Goal: Information Seeking & Learning: Check status

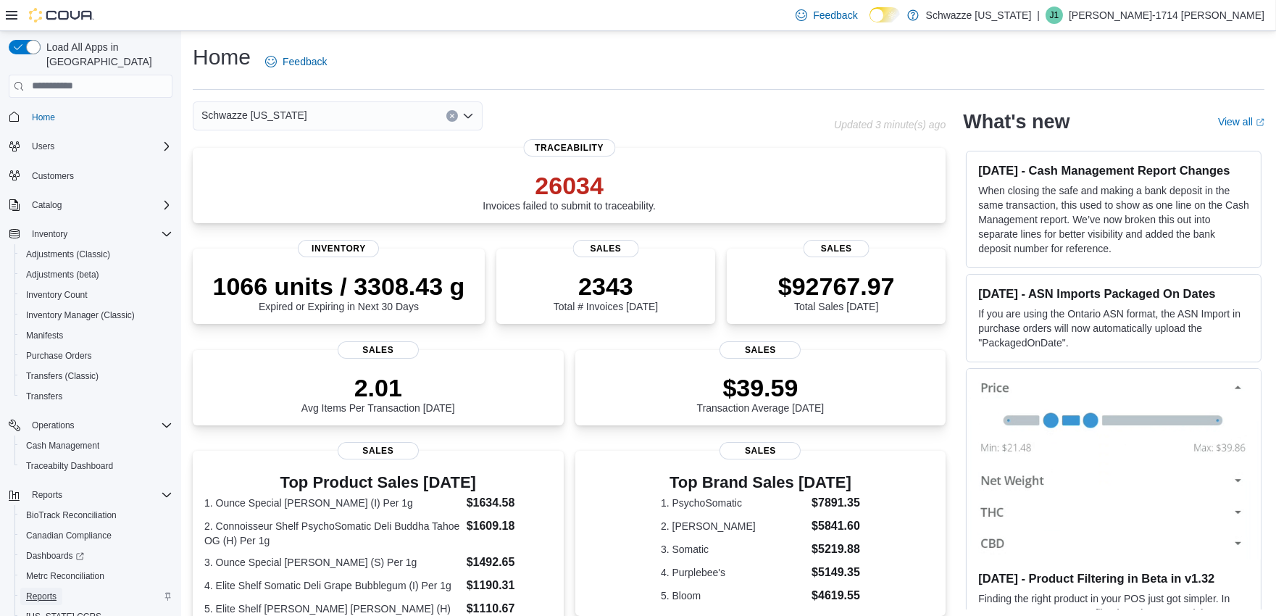
click at [51, 590] on span "Reports" at bounding box center [41, 596] width 30 height 12
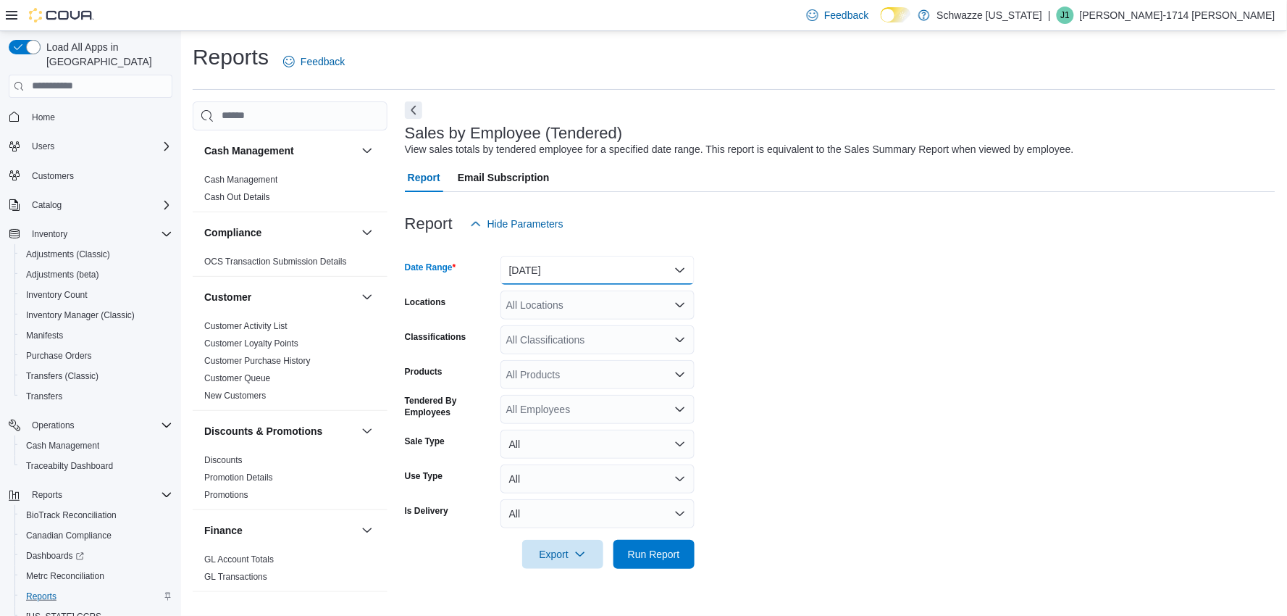
click at [624, 269] on button "[DATE]" at bounding box center [598, 270] width 194 height 29
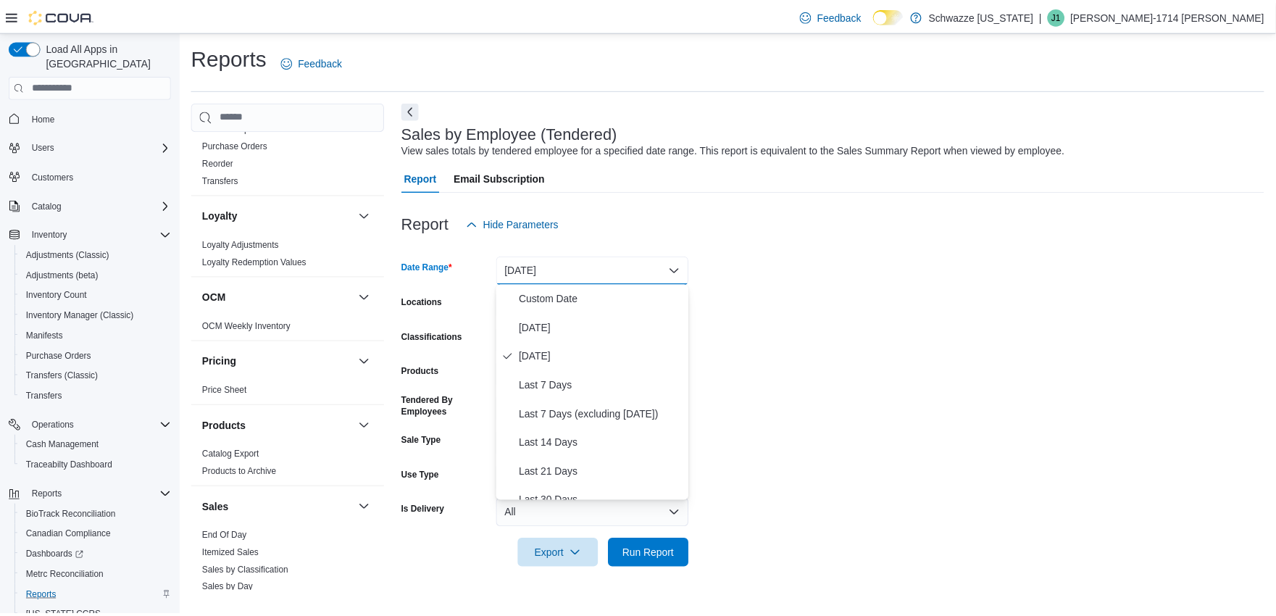
scroll to position [1000, 0]
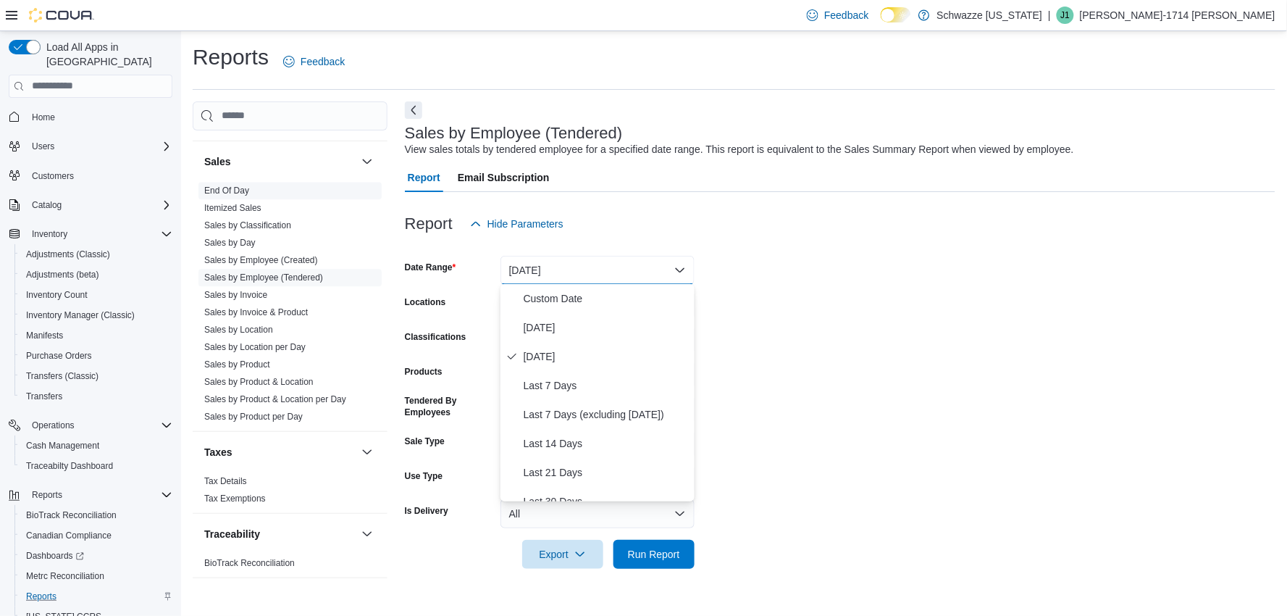
click at [211, 192] on link "End Of Day" at bounding box center [226, 190] width 45 height 10
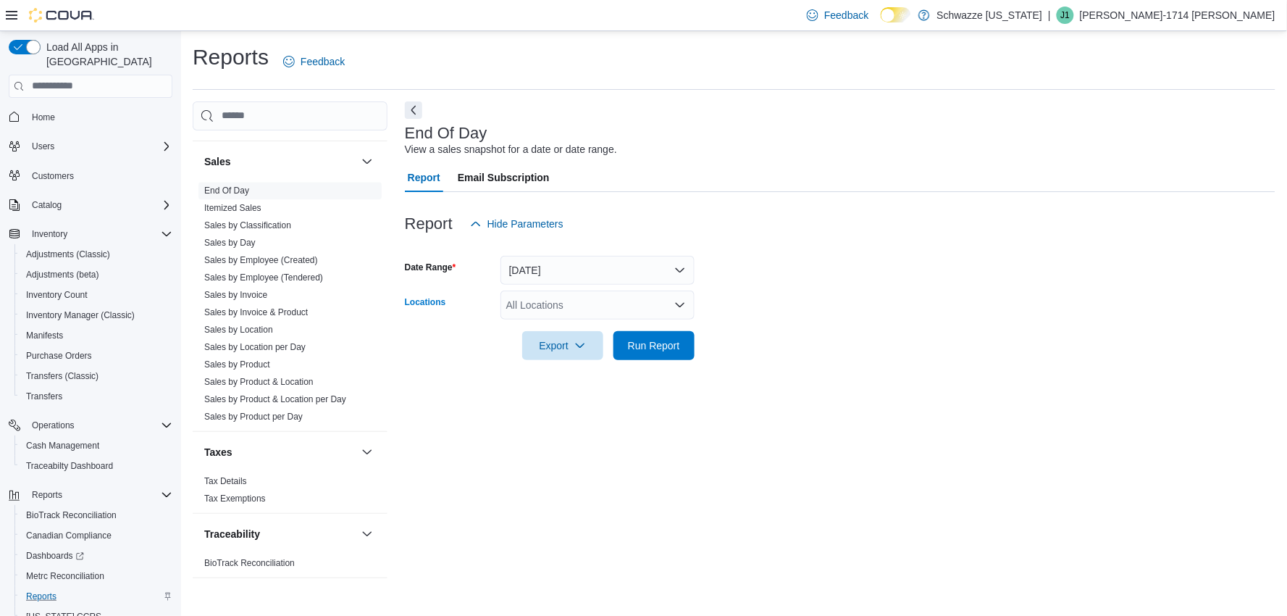
click at [622, 299] on div "All Locations" at bounding box center [598, 305] width 194 height 29
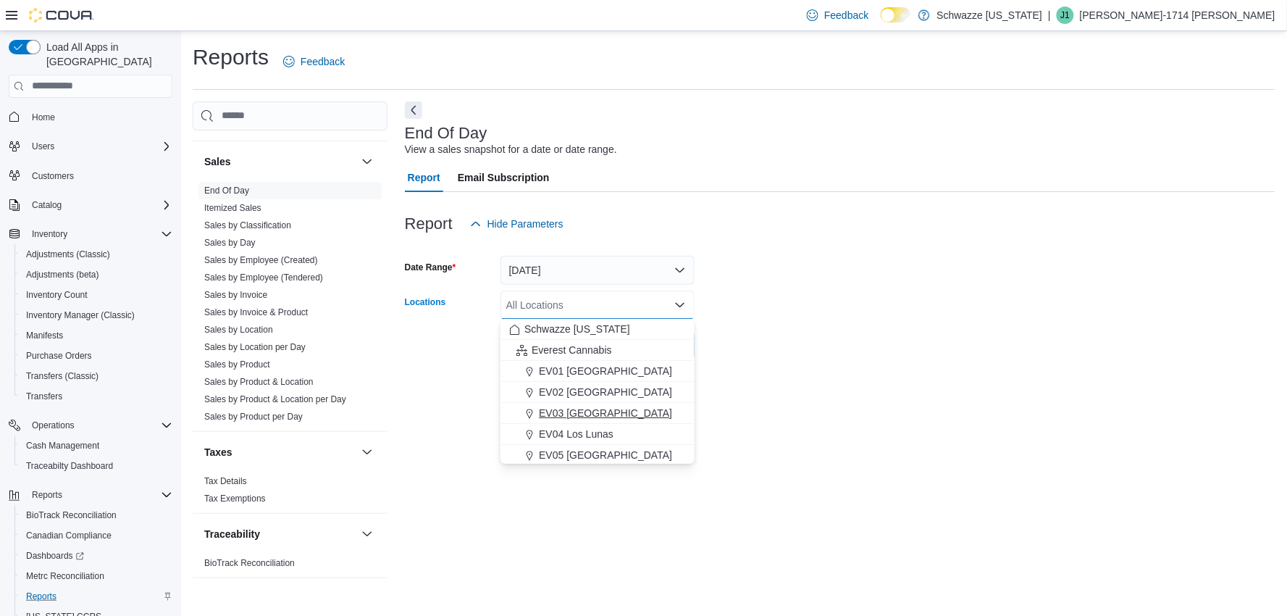
click at [611, 411] on span "EV03 [GEOGRAPHIC_DATA]" at bounding box center [605, 413] width 133 height 14
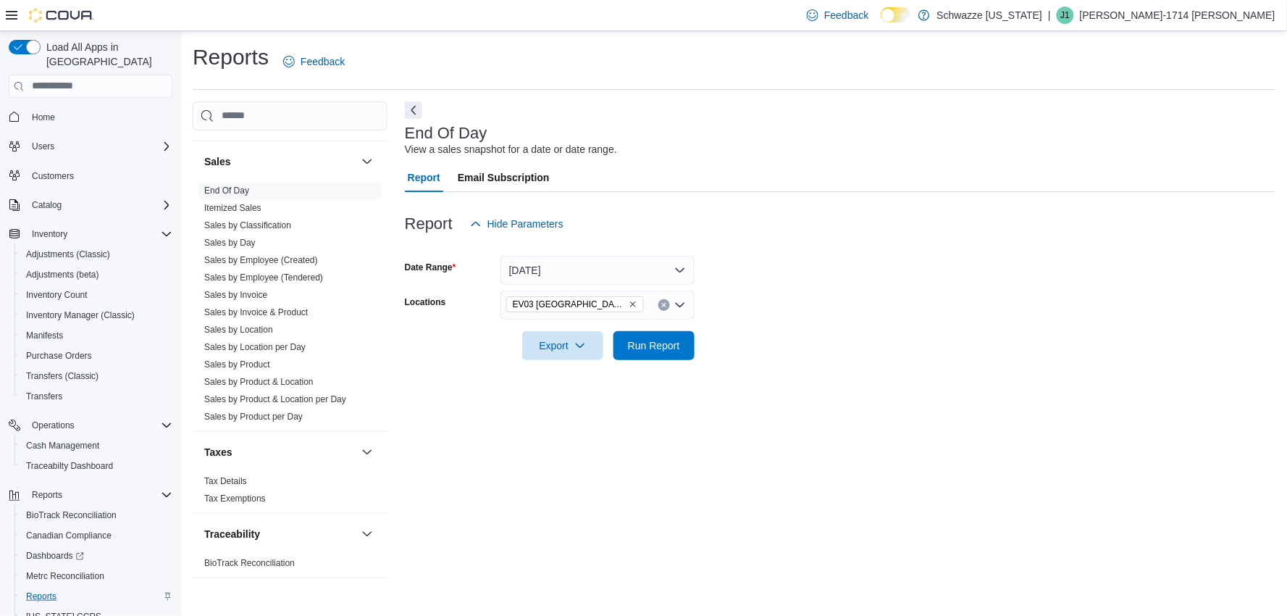
click at [780, 425] on div "End Of Day View a sales snapshot for a date or date range. Report Email Subscri…" at bounding box center [840, 346] width 871 height 491
click at [662, 344] on span "Run Report" at bounding box center [654, 345] width 52 height 14
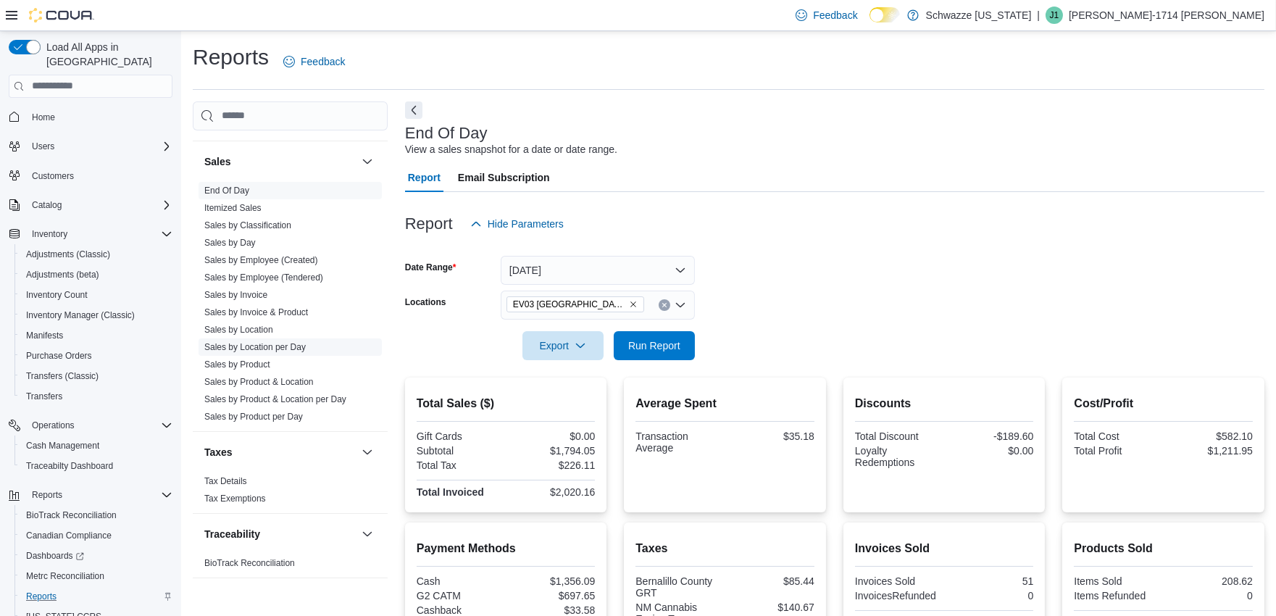
click at [291, 343] on link "Sales by Location per Day" at bounding box center [254, 347] width 101 height 10
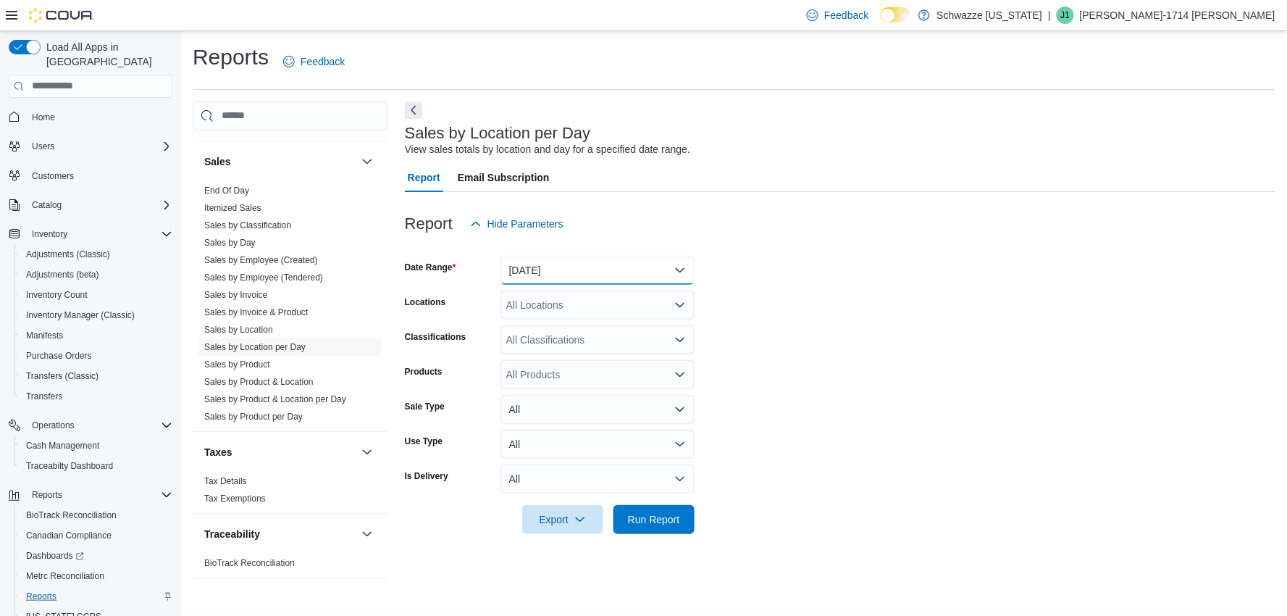
click at [581, 268] on button "[DATE]" at bounding box center [598, 270] width 194 height 29
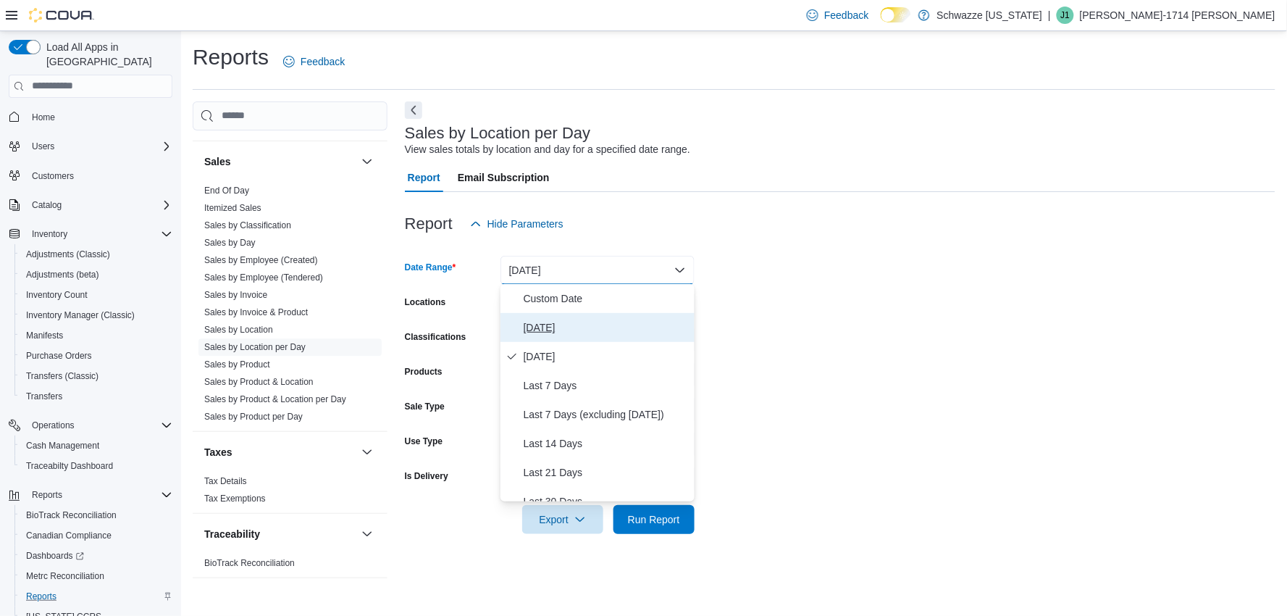
drag, startPoint x: 541, startPoint y: 326, endPoint x: 846, endPoint y: 319, distance: 305.1
click at [540, 326] on span "[DATE]" at bounding box center [606, 327] width 165 height 17
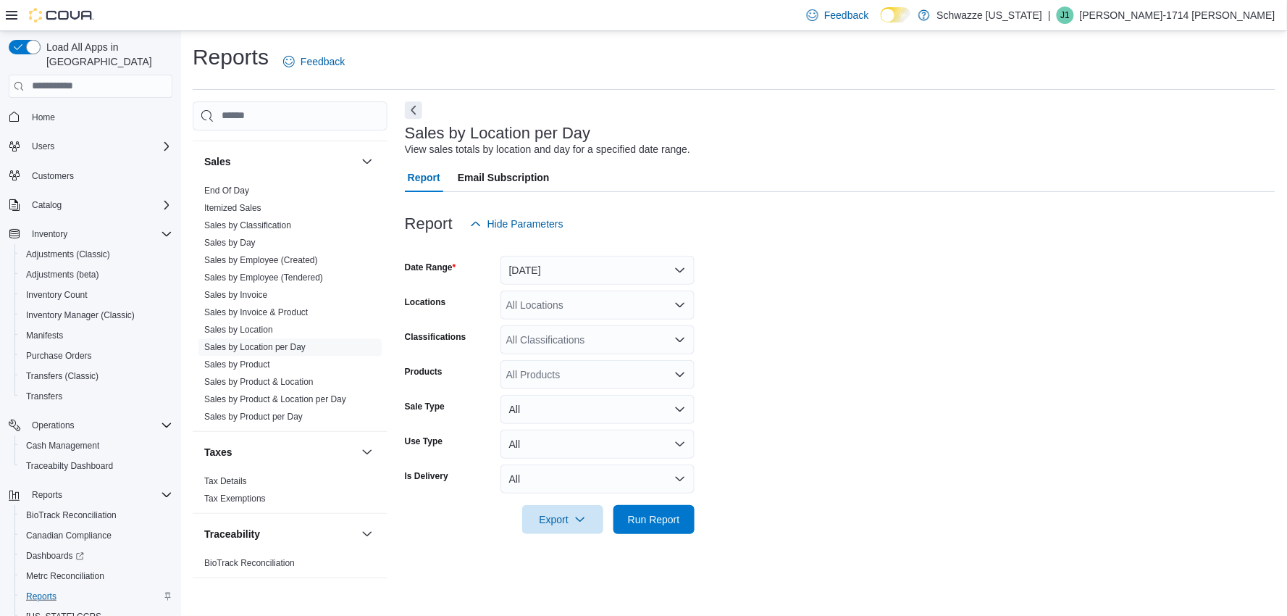
click at [860, 317] on form "Date Range [DATE] Locations All Locations Classifications All Classifications P…" at bounding box center [840, 386] width 871 height 296
click at [632, 303] on div "All Locations" at bounding box center [598, 305] width 194 height 29
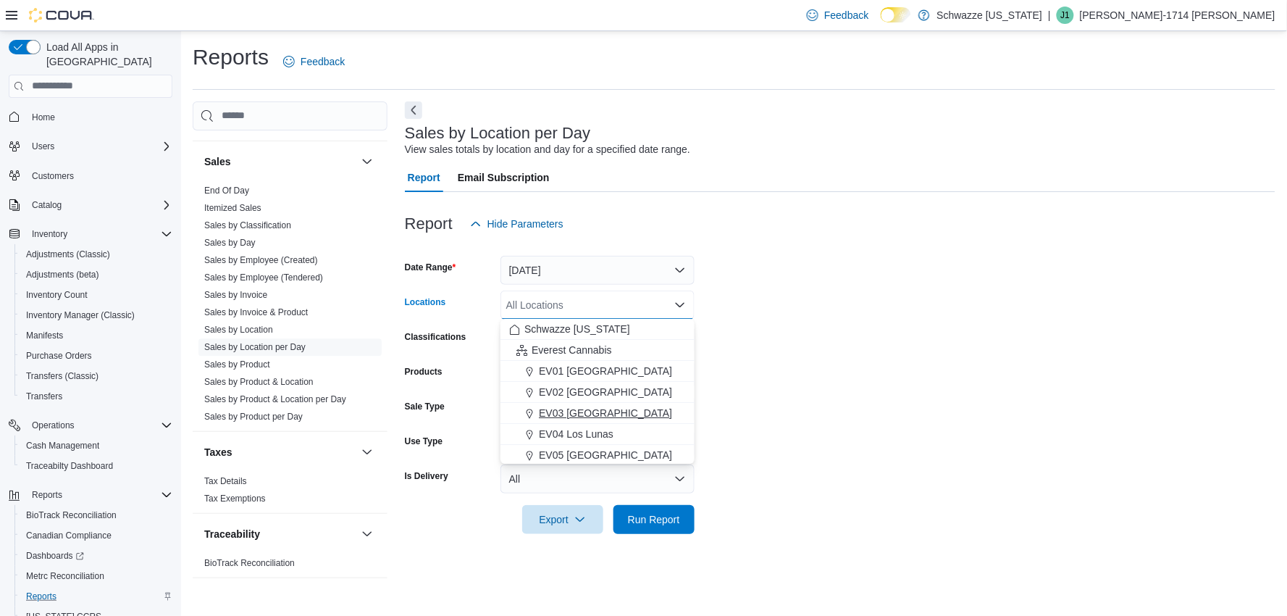
click at [596, 415] on span "EV03 [GEOGRAPHIC_DATA]" at bounding box center [605, 413] width 133 height 14
click at [679, 520] on span "Run Report" at bounding box center [654, 518] width 52 height 14
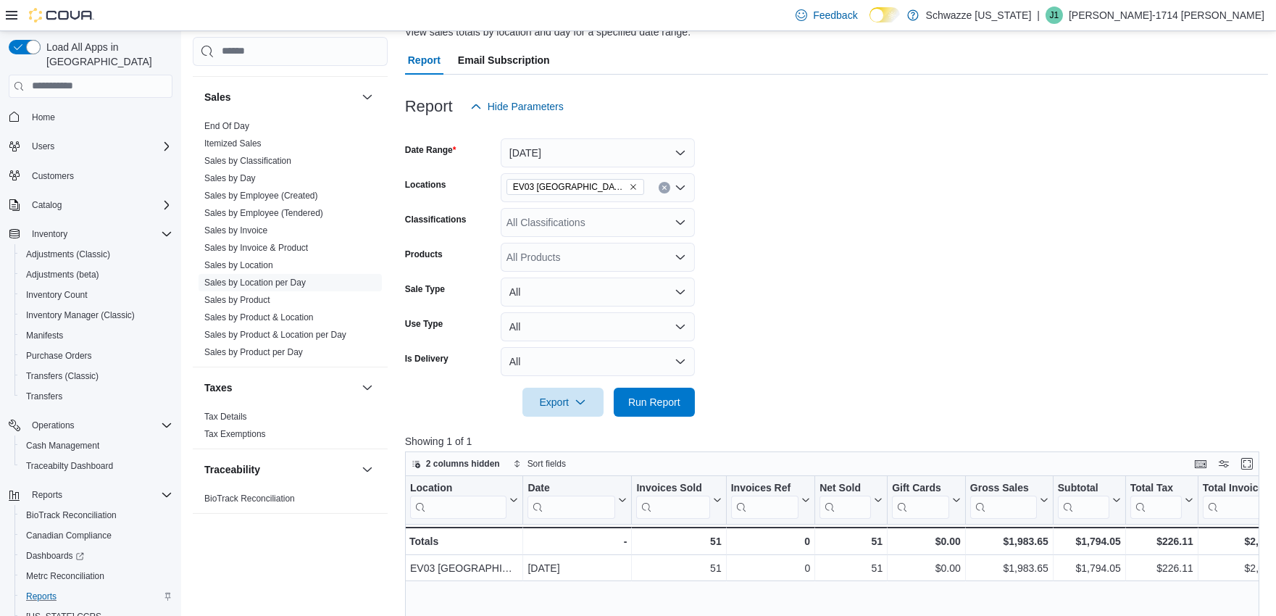
scroll to position [322, 0]
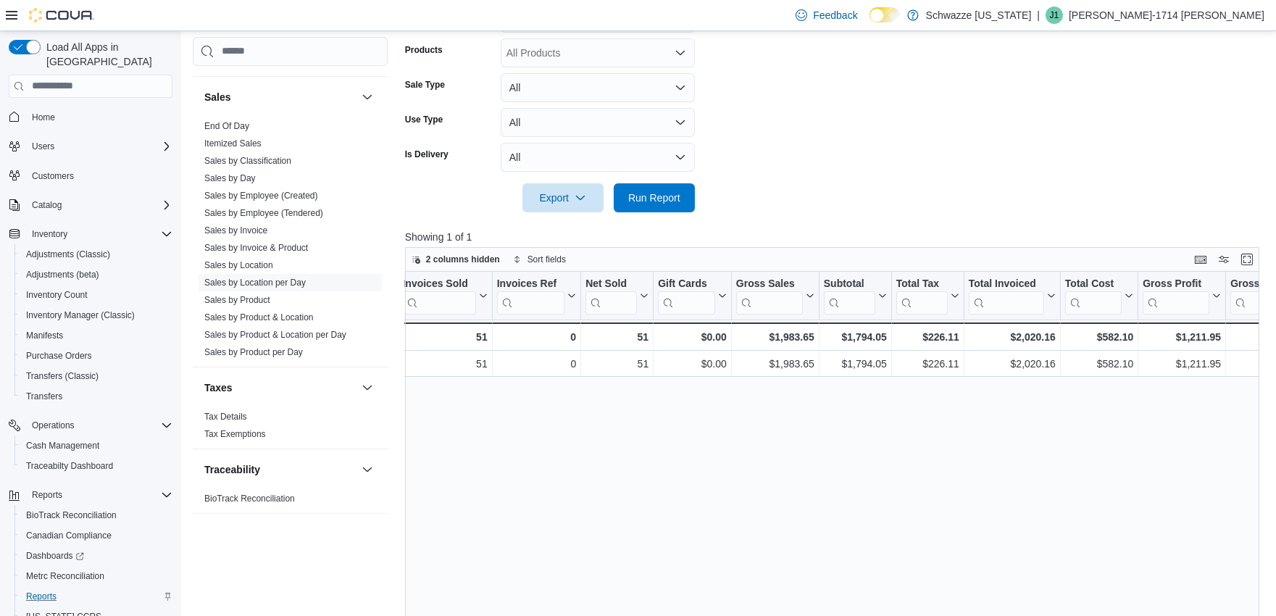
drag, startPoint x: 692, startPoint y: 436, endPoint x: 766, endPoint y: 444, distance: 74.3
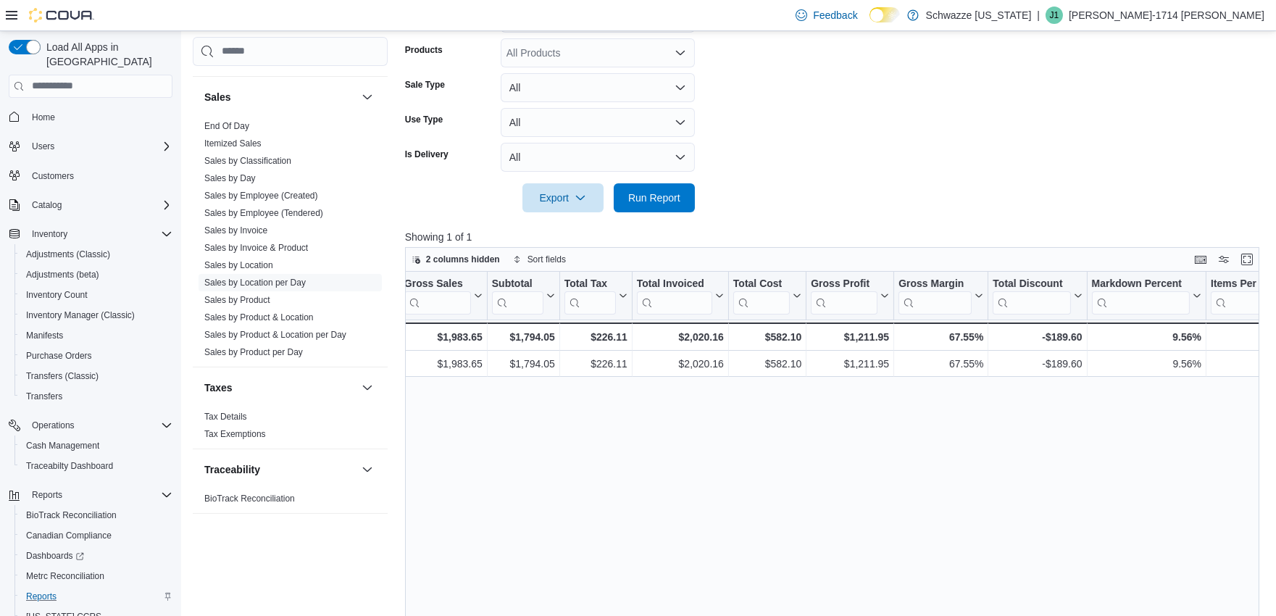
drag, startPoint x: 888, startPoint y: 480, endPoint x: 961, endPoint y: 487, distance: 72.7
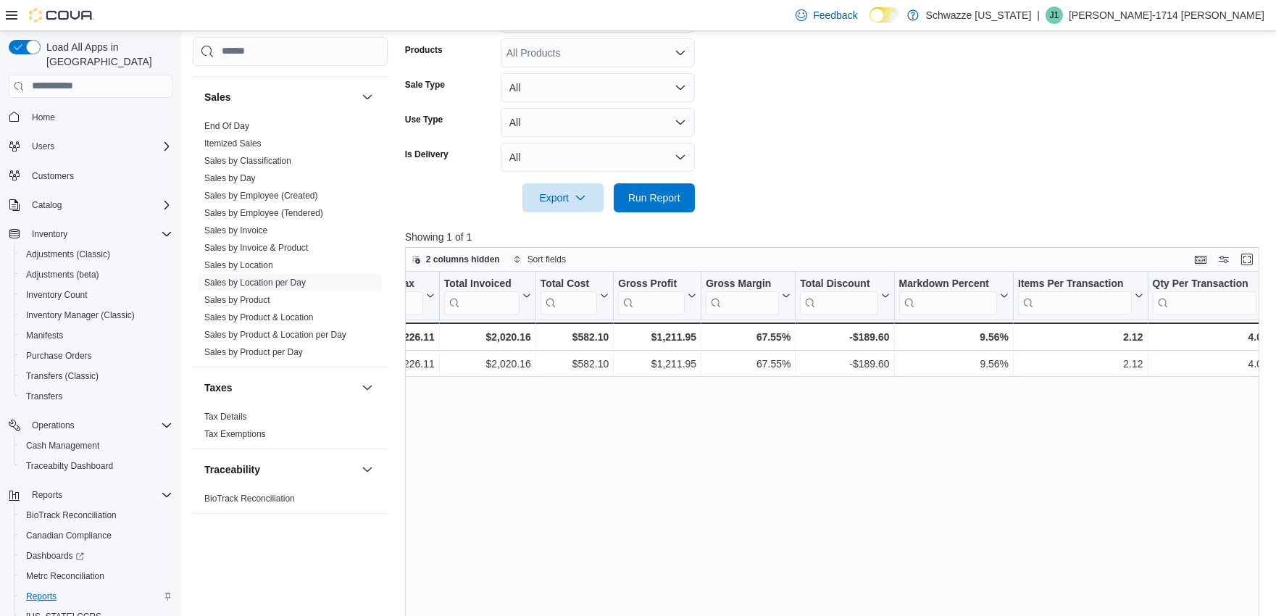
drag, startPoint x: 962, startPoint y: 488, endPoint x: 1022, endPoint y: 490, distance: 60.1
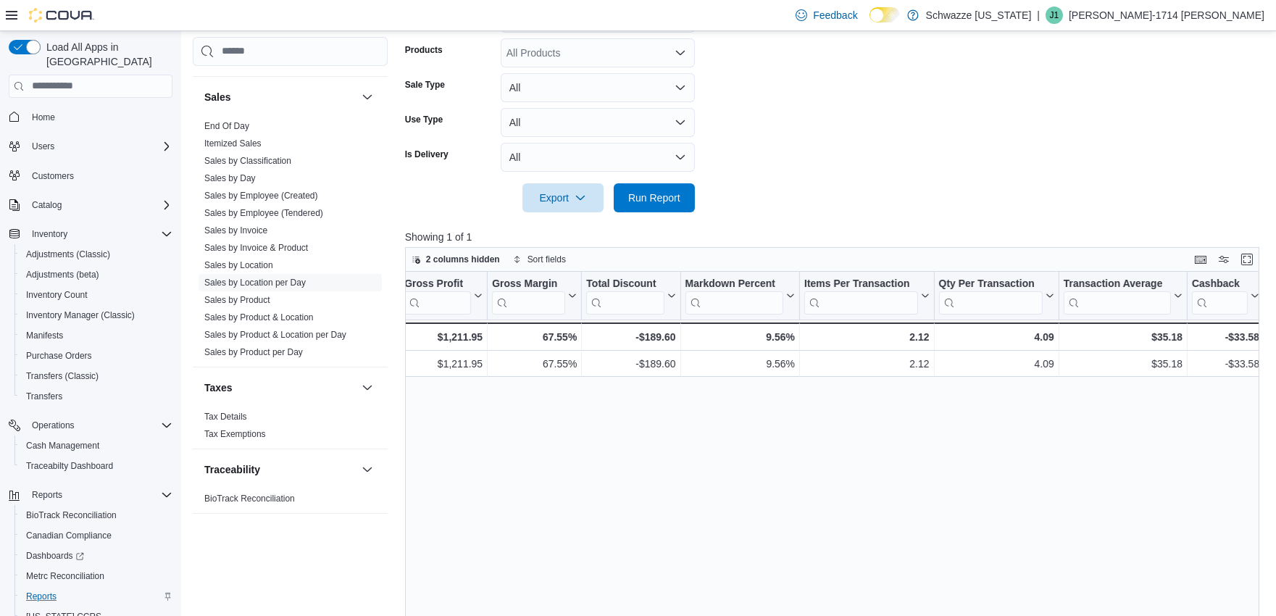
scroll to position [0, 1603]
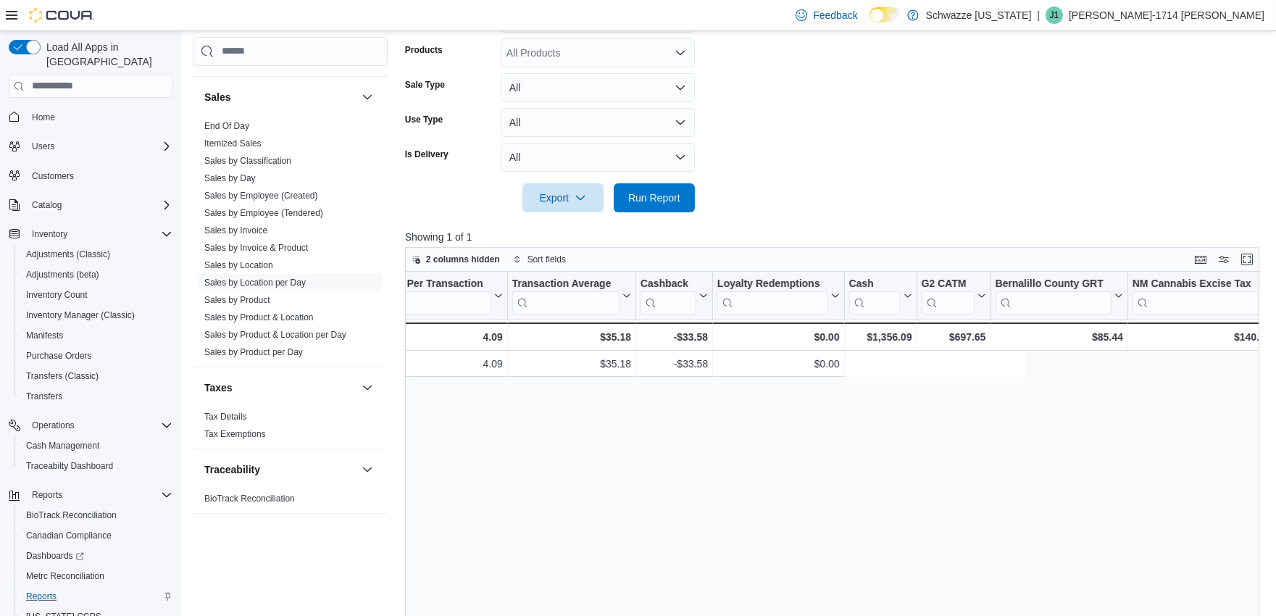
drag, startPoint x: 973, startPoint y: 531, endPoint x: 1116, endPoint y: 535, distance: 143.5
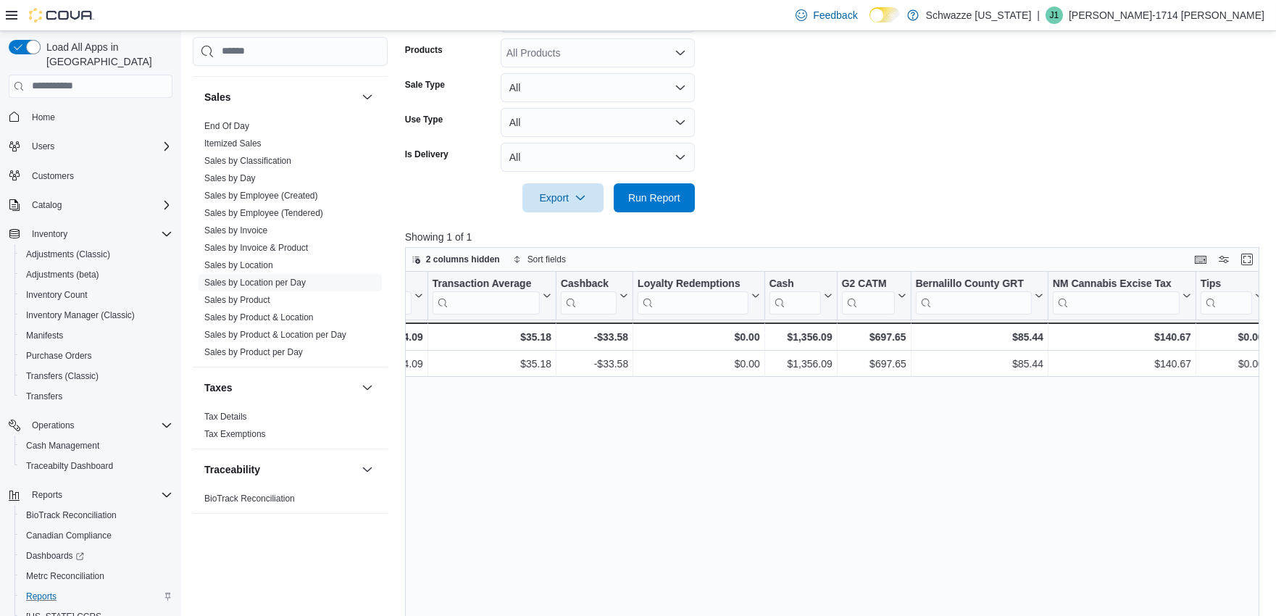
scroll to position [0, 1573]
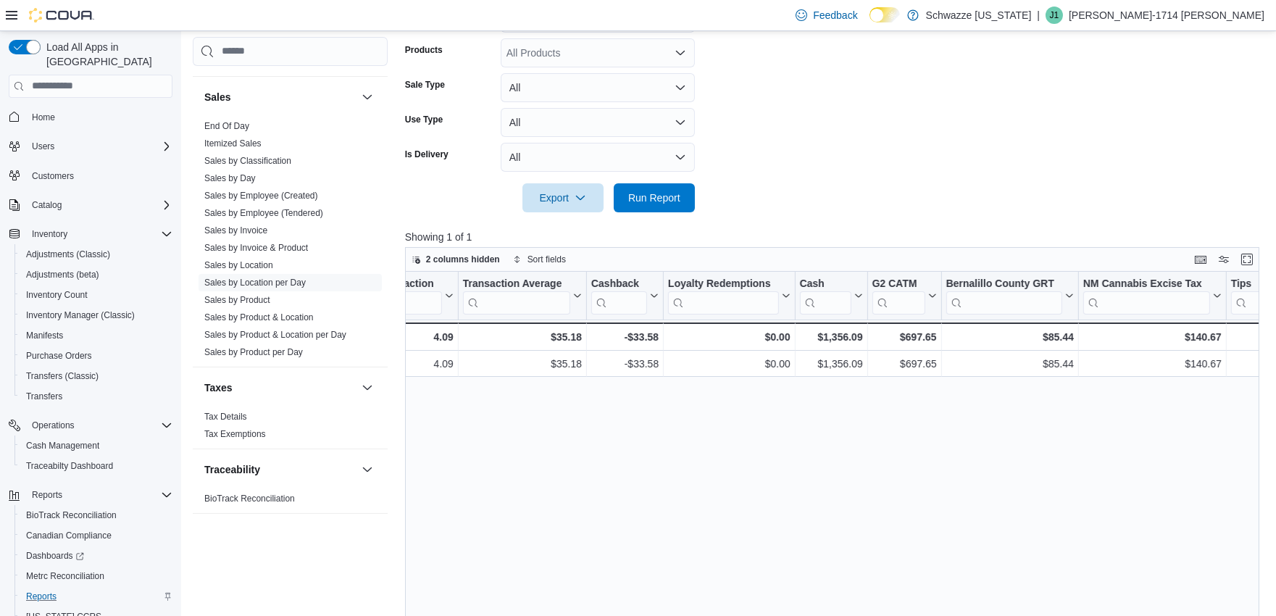
drag, startPoint x: 1108, startPoint y: 538, endPoint x: 1073, endPoint y: 523, distance: 38.3
